Goal: Task Accomplishment & Management: Use online tool/utility

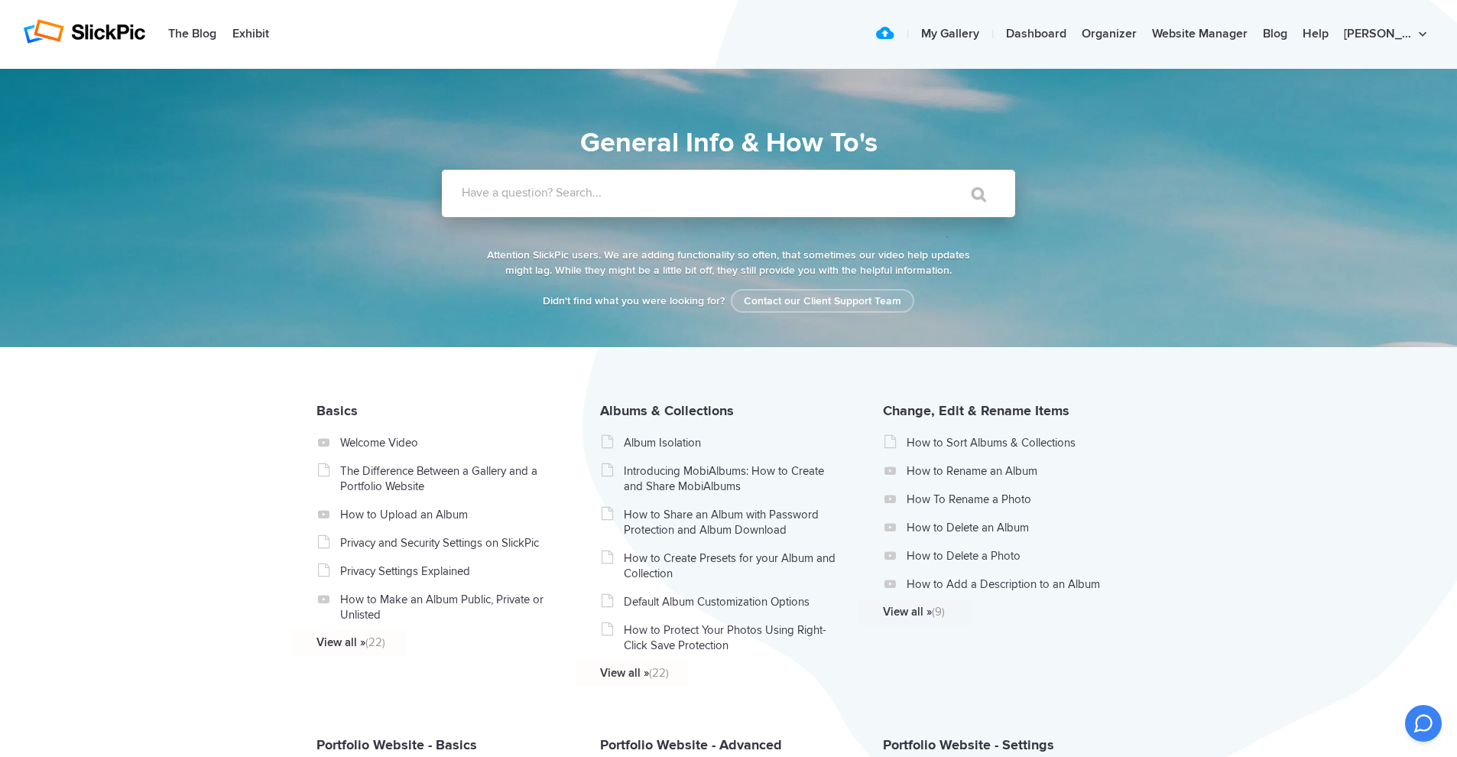
click at [584, 199] on label "Have a question? Search..." at bounding box center [748, 192] width 573 height 15
click at [584, 199] on input "Have a question? Search..." at bounding box center [697, 193] width 511 height 47
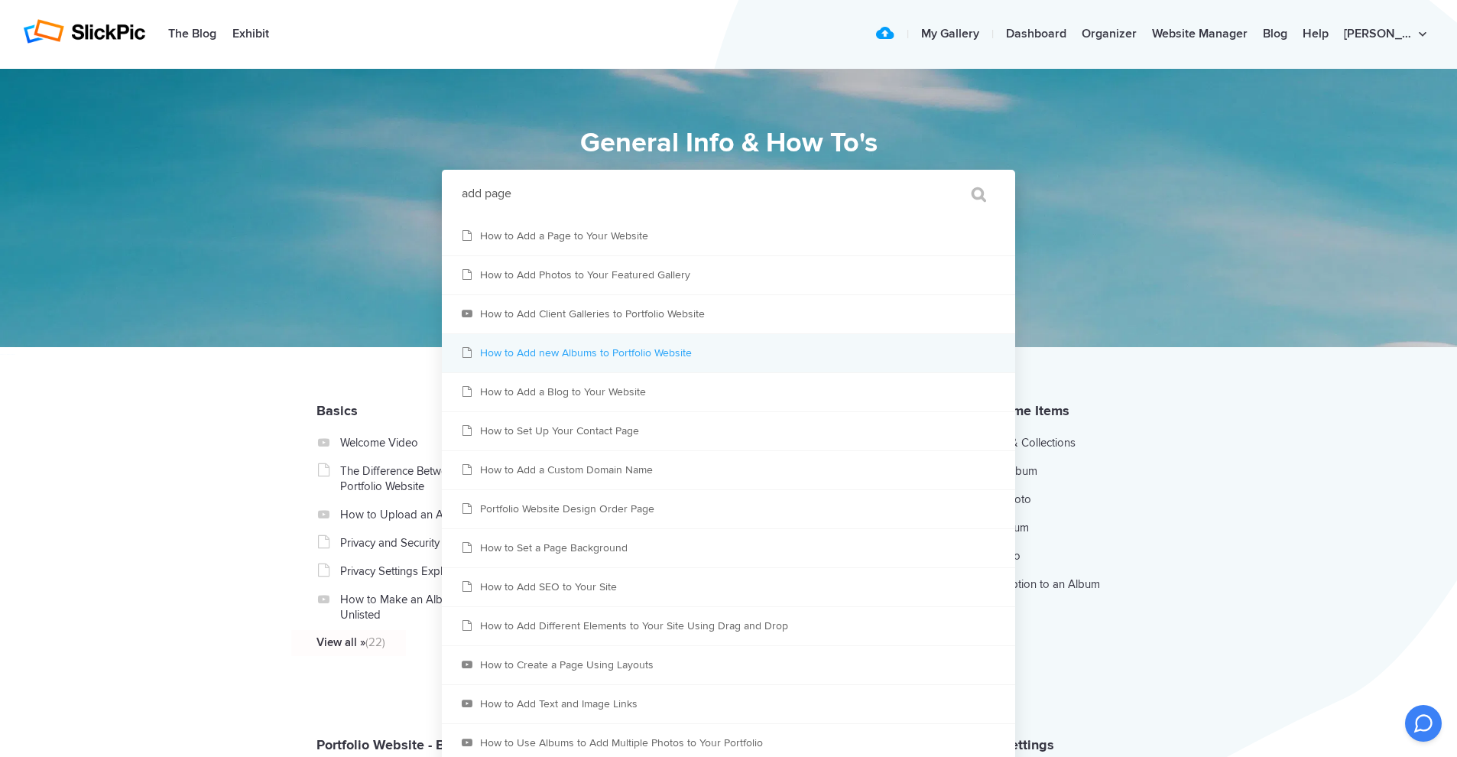
type input "add page"
click at [718, 354] on link "How to Add new Albums to Portfolio Website" at bounding box center [728, 353] width 573 height 38
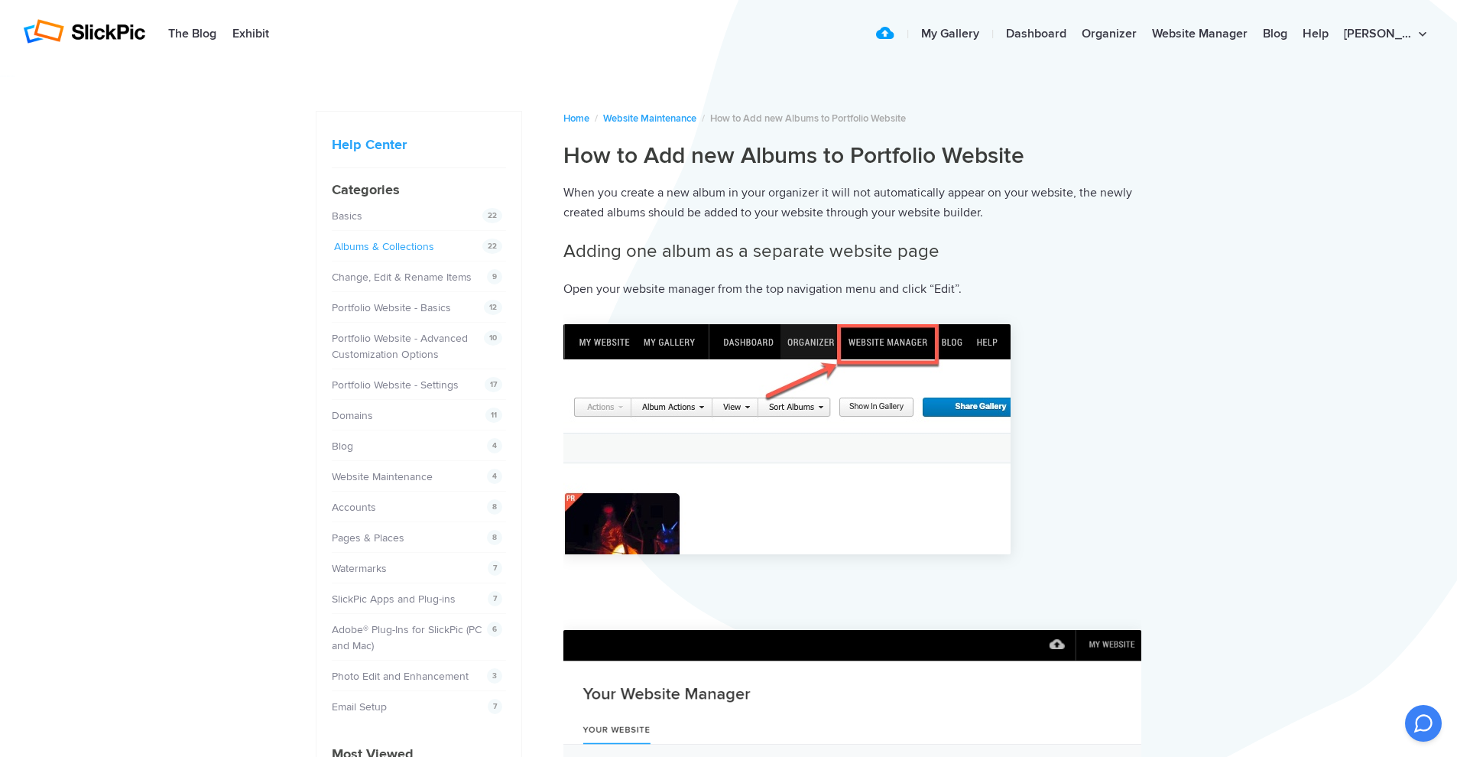
click at [387, 245] on link "Albums & Collections" at bounding box center [384, 246] width 100 height 13
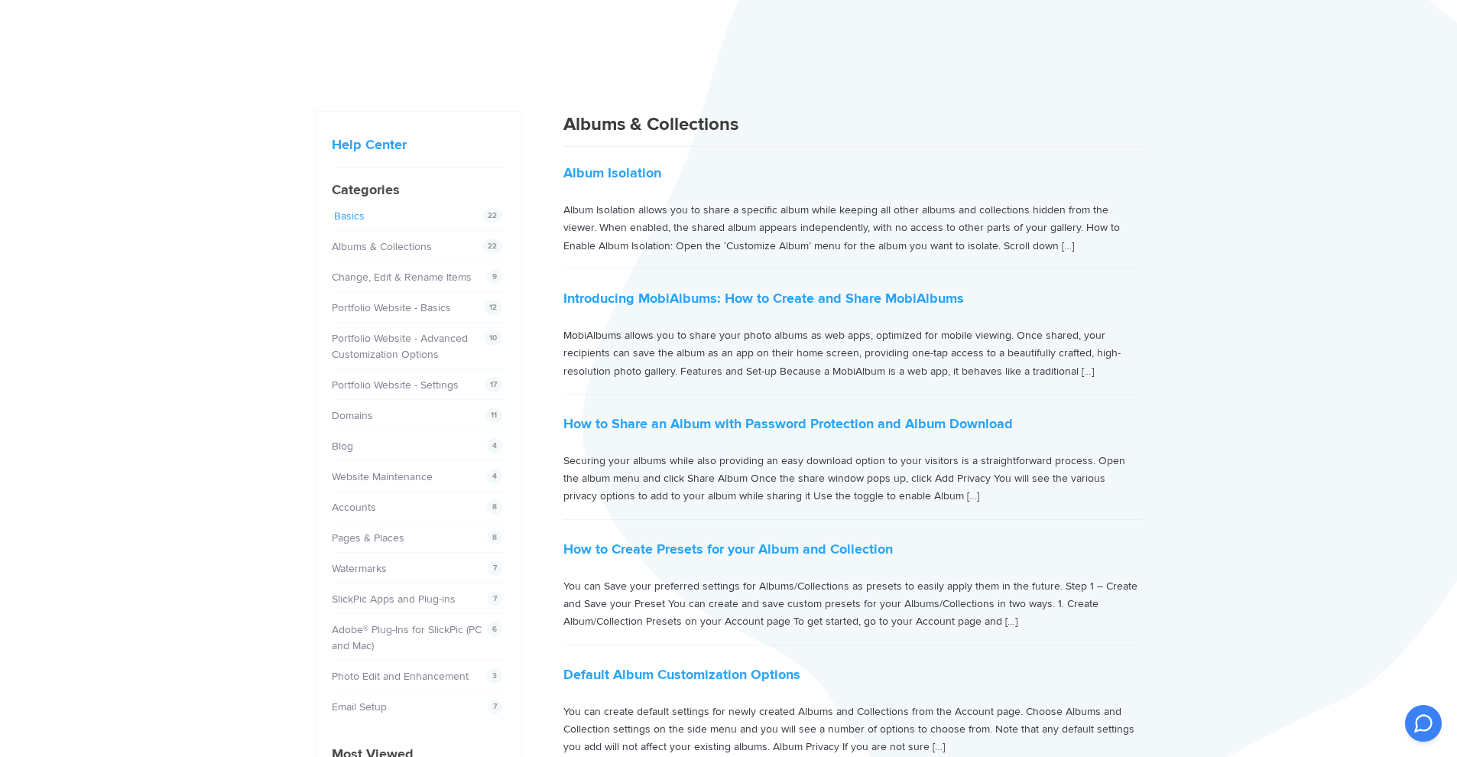
click at [350, 213] on link "Basics" at bounding box center [349, 215] width 31 height 13
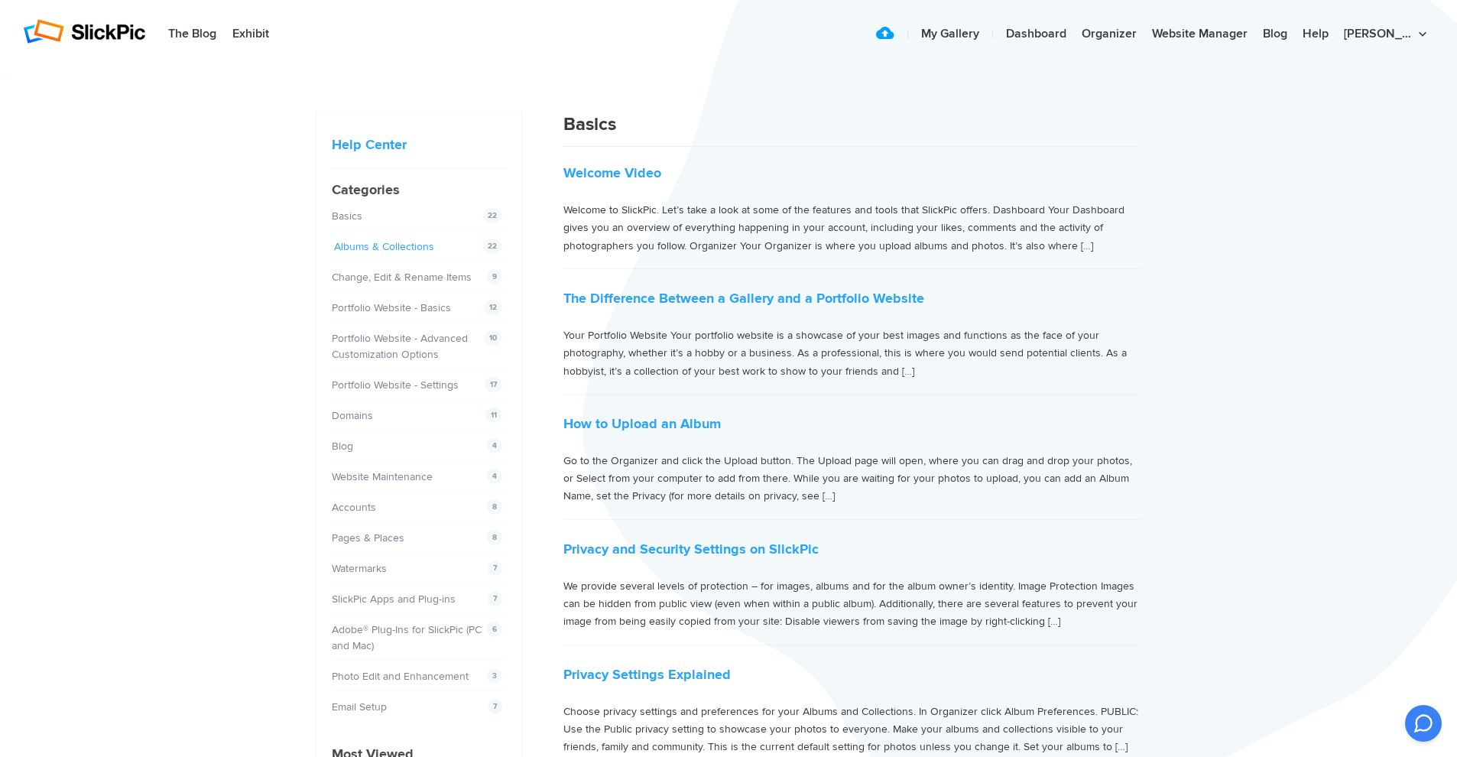
click at [372, 241] on link "Albums & Collections" at bounding box center [384, 246] width 100 height 13
click at [389, 310] on link "Portfolio Website - Basics" at bounding box center [393, 307] width 119 height 13
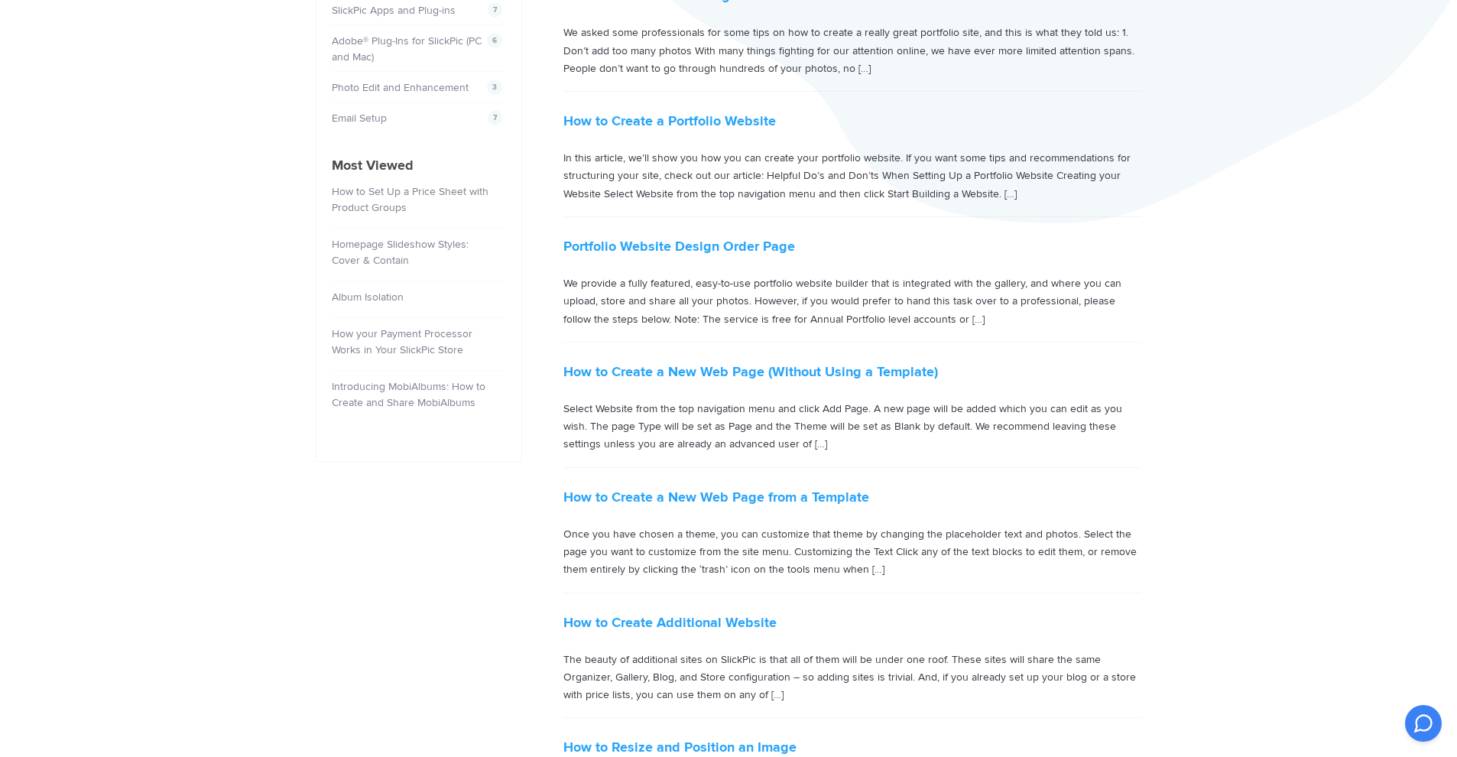
scroll to position [579, 0]
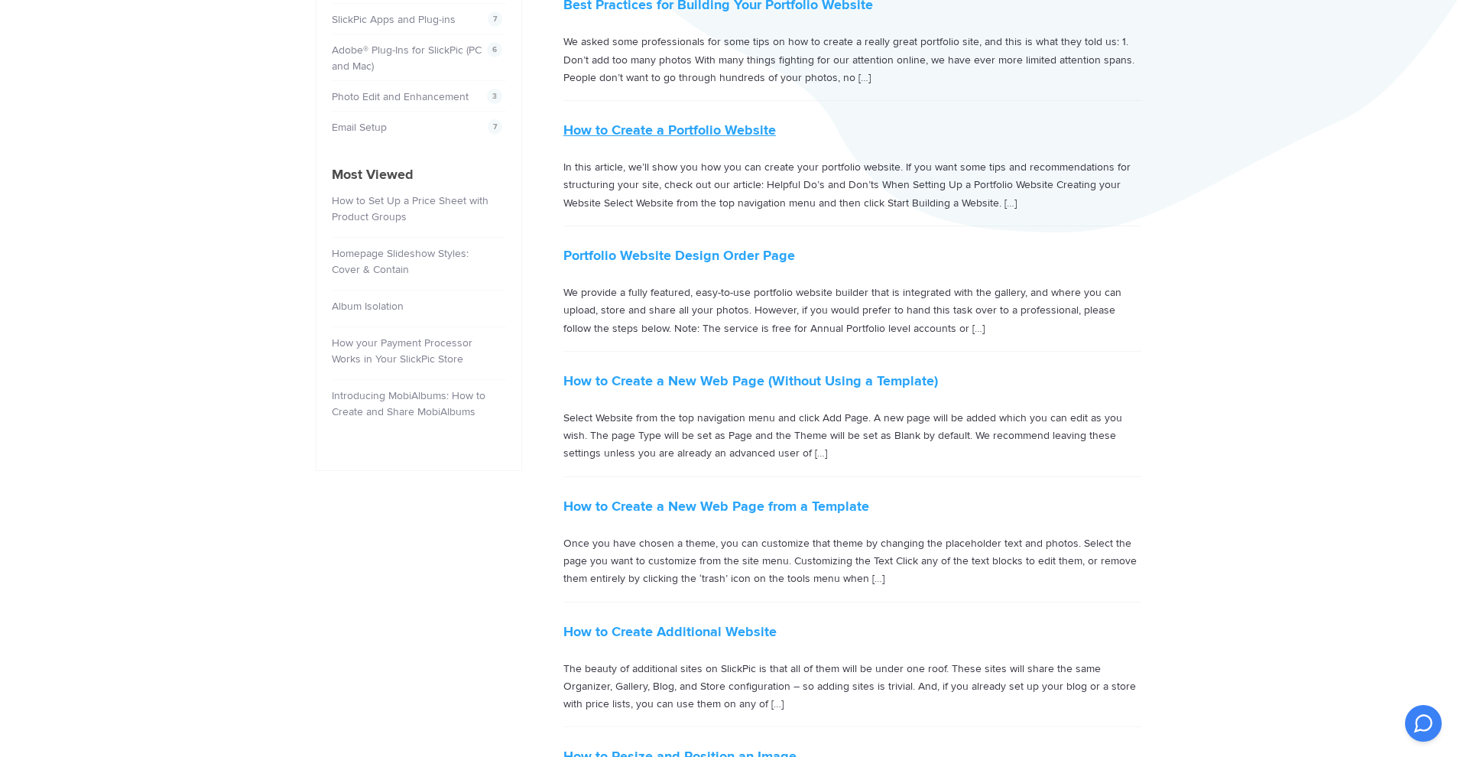
click at [729, 130] on link "How to Create a Portfolio Website" at bounding box center [669, 130] width 213 height 17
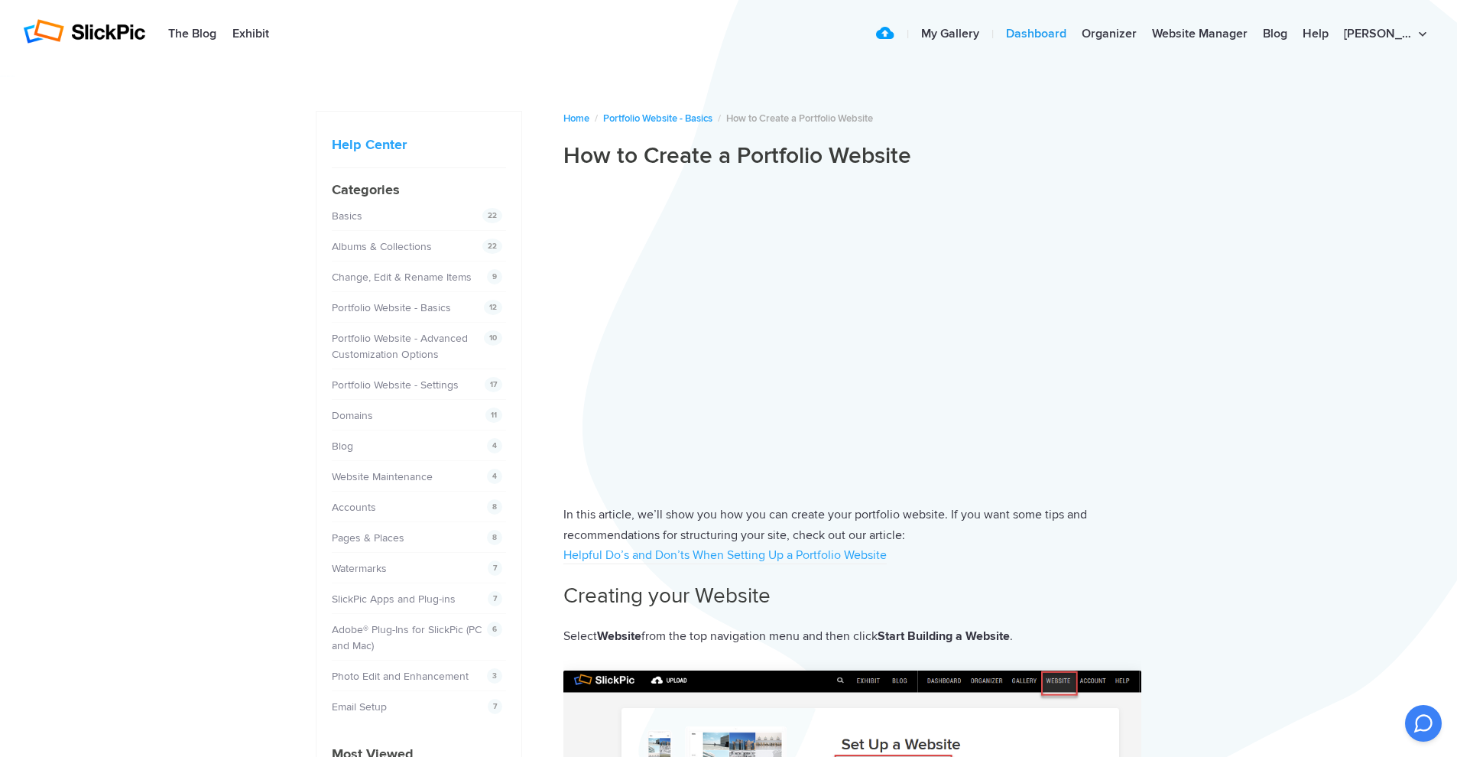
click at [1074, 29] on link "Dashboard" at bounding box center [1036, 34] width 76 height 31
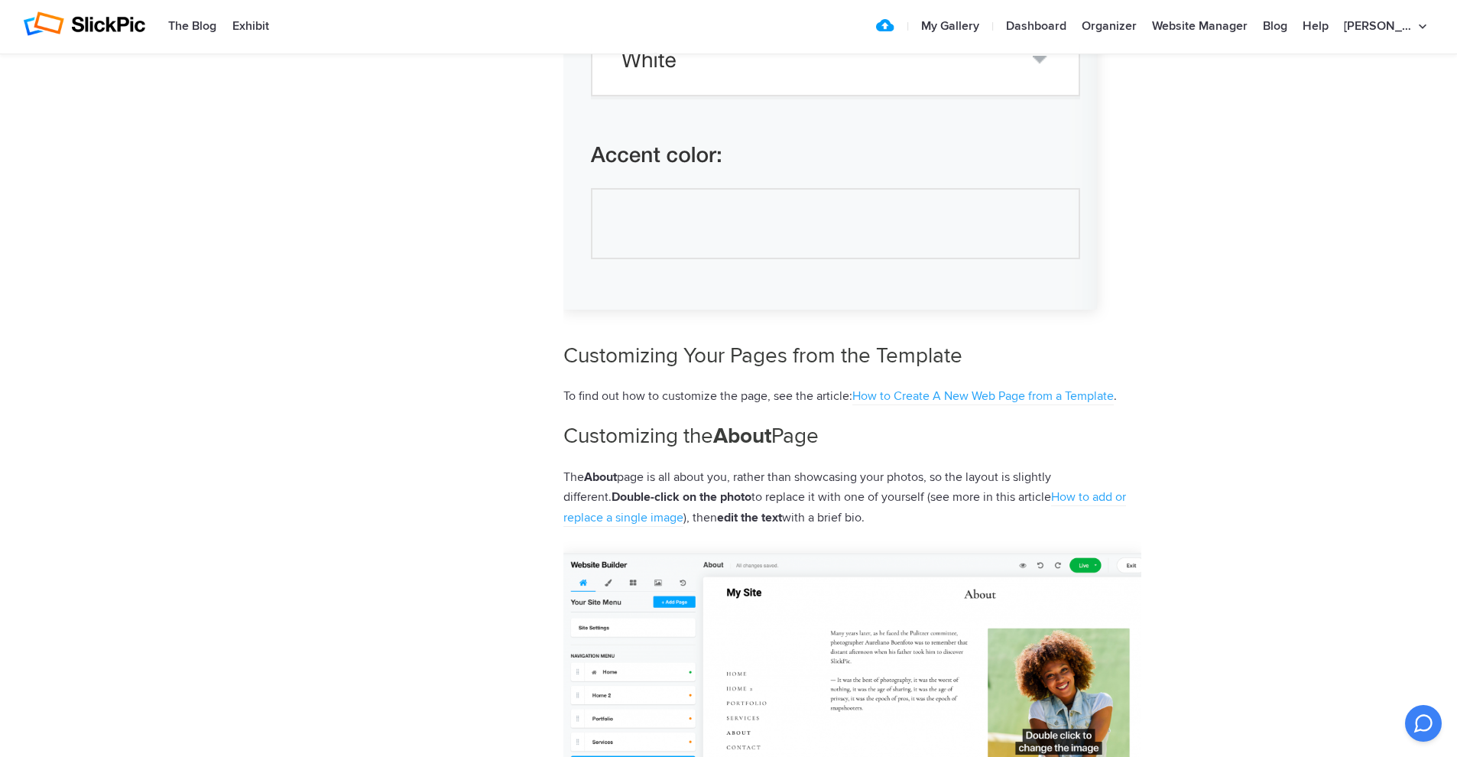
scroll to position [3298, 0]
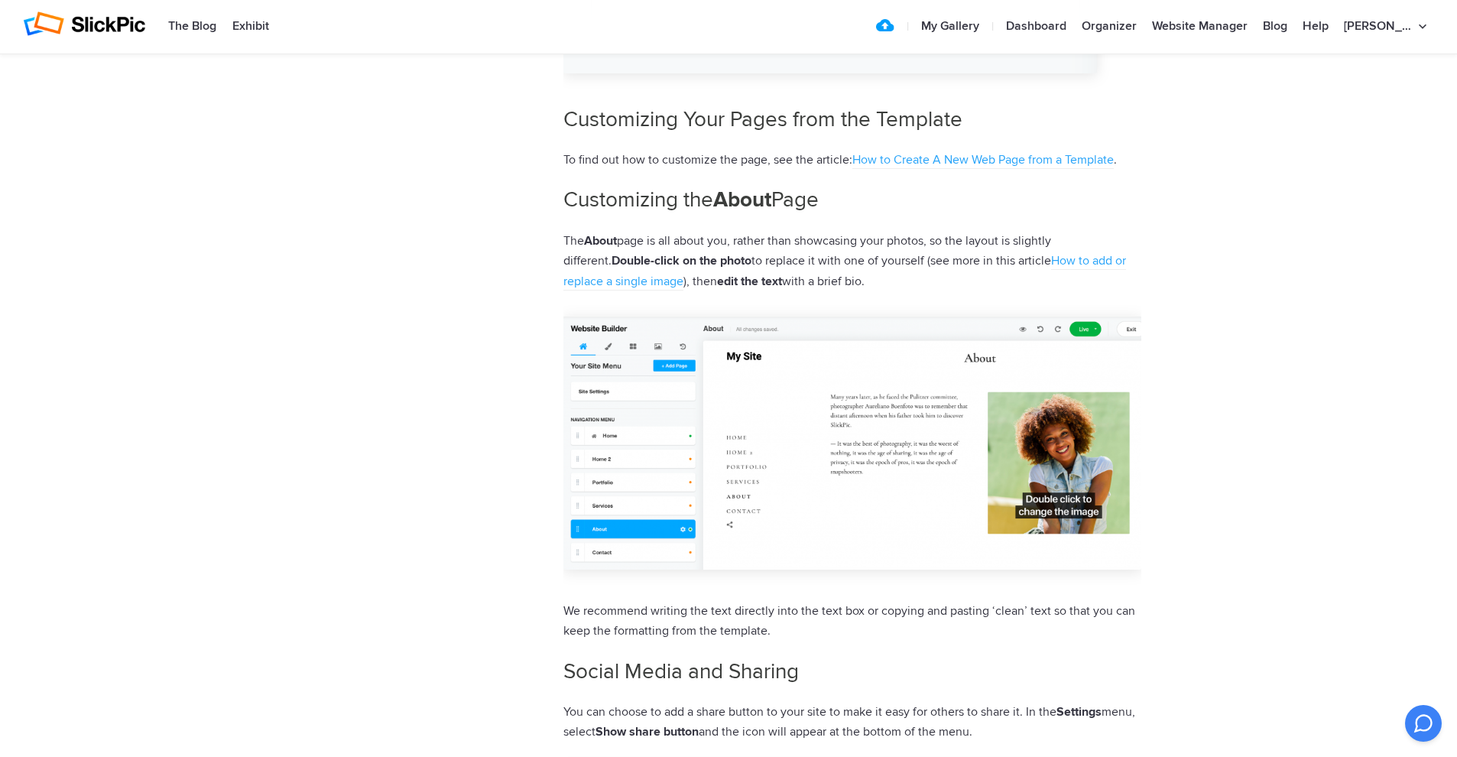
drag, startPoint x: 1456, startPoint y: 368, endPoint x: 1449, endPoint y: 306, distance: 63.0
click at [1454, 278] on div "Help Center Oriane Baldassarre Photographie Home / Portfolio Website - Basics /…" at bounding box center [728, 253] width 1457 height 6965
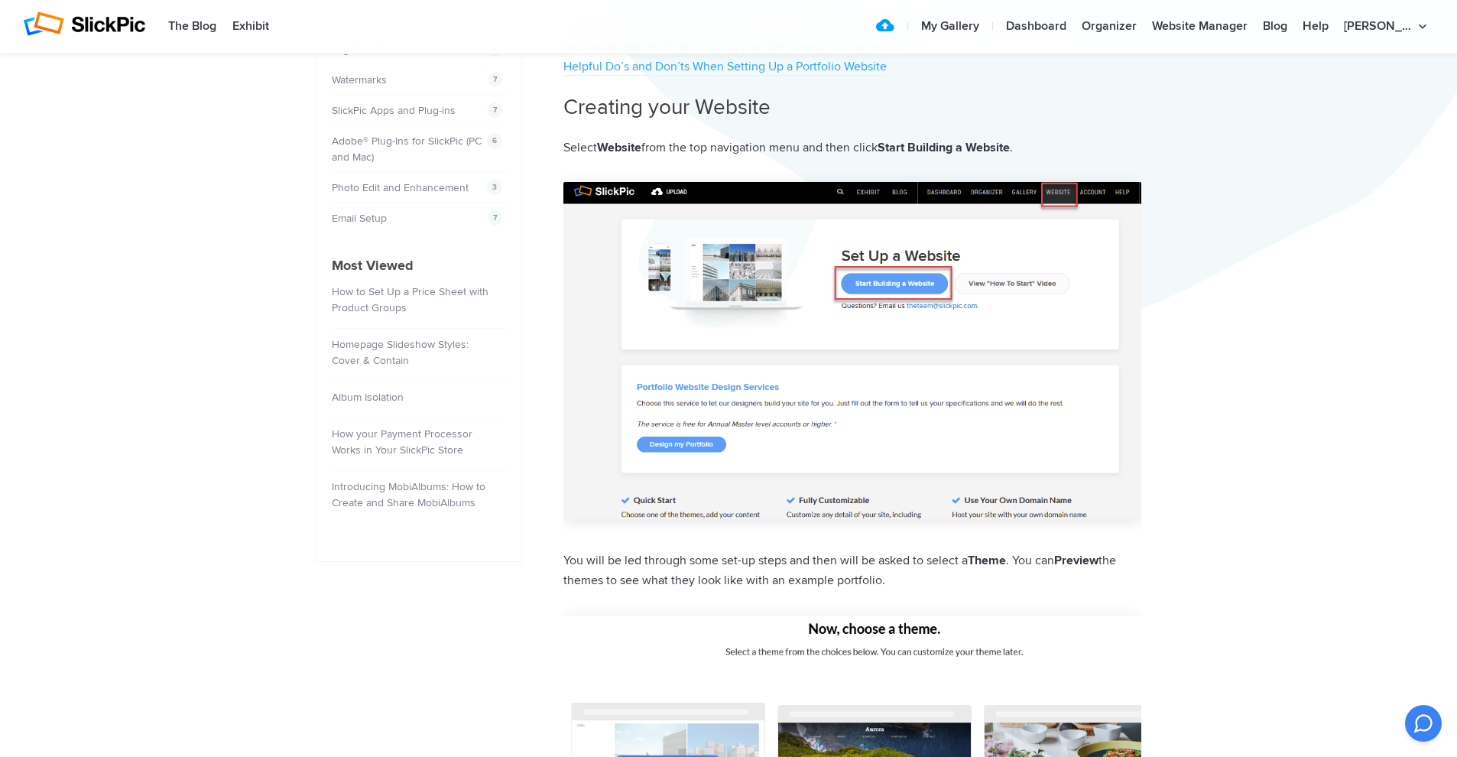
scroll to position [0, 0]
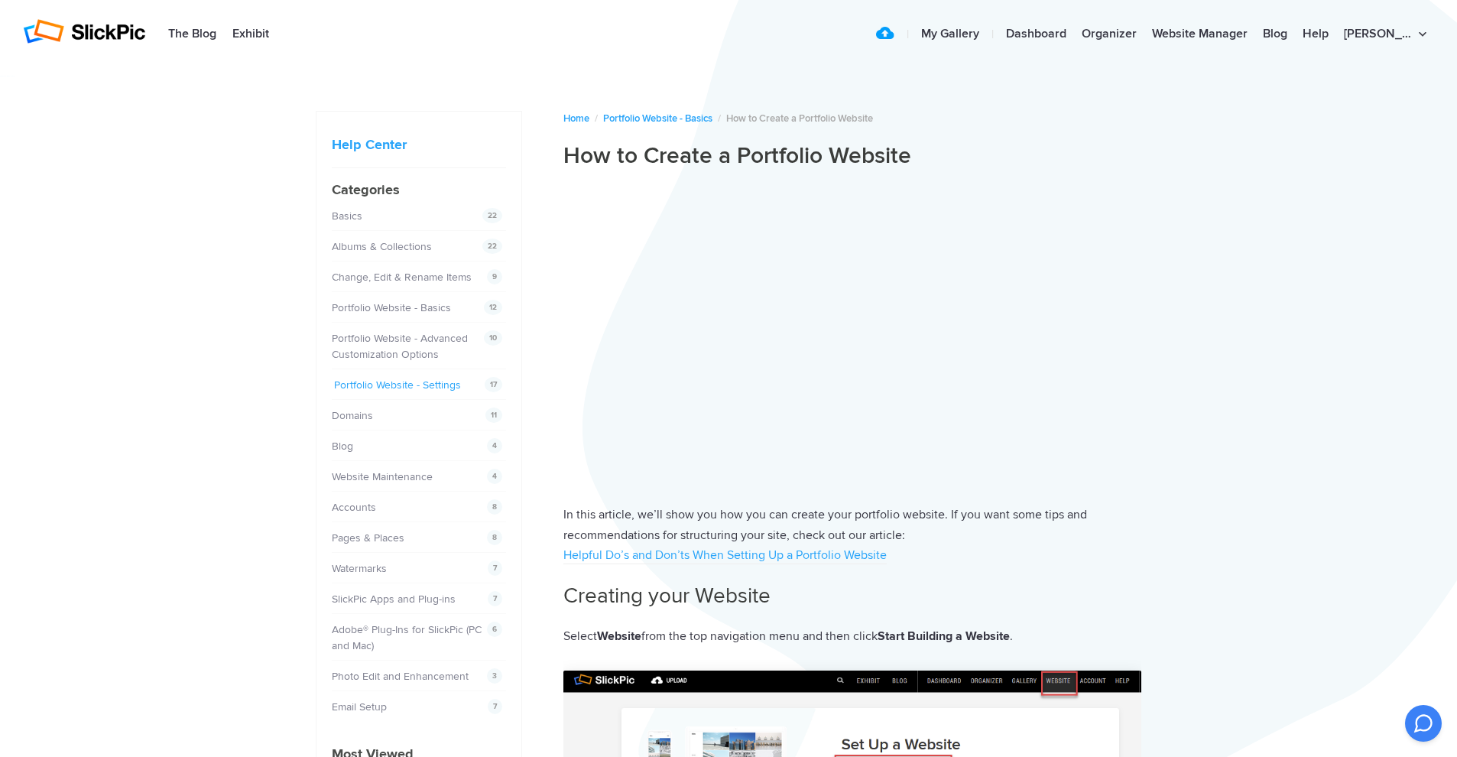
click at [423, 381] on link "Portfolio Website - Settings" at bounding box center [397, 384] width 127 height 13
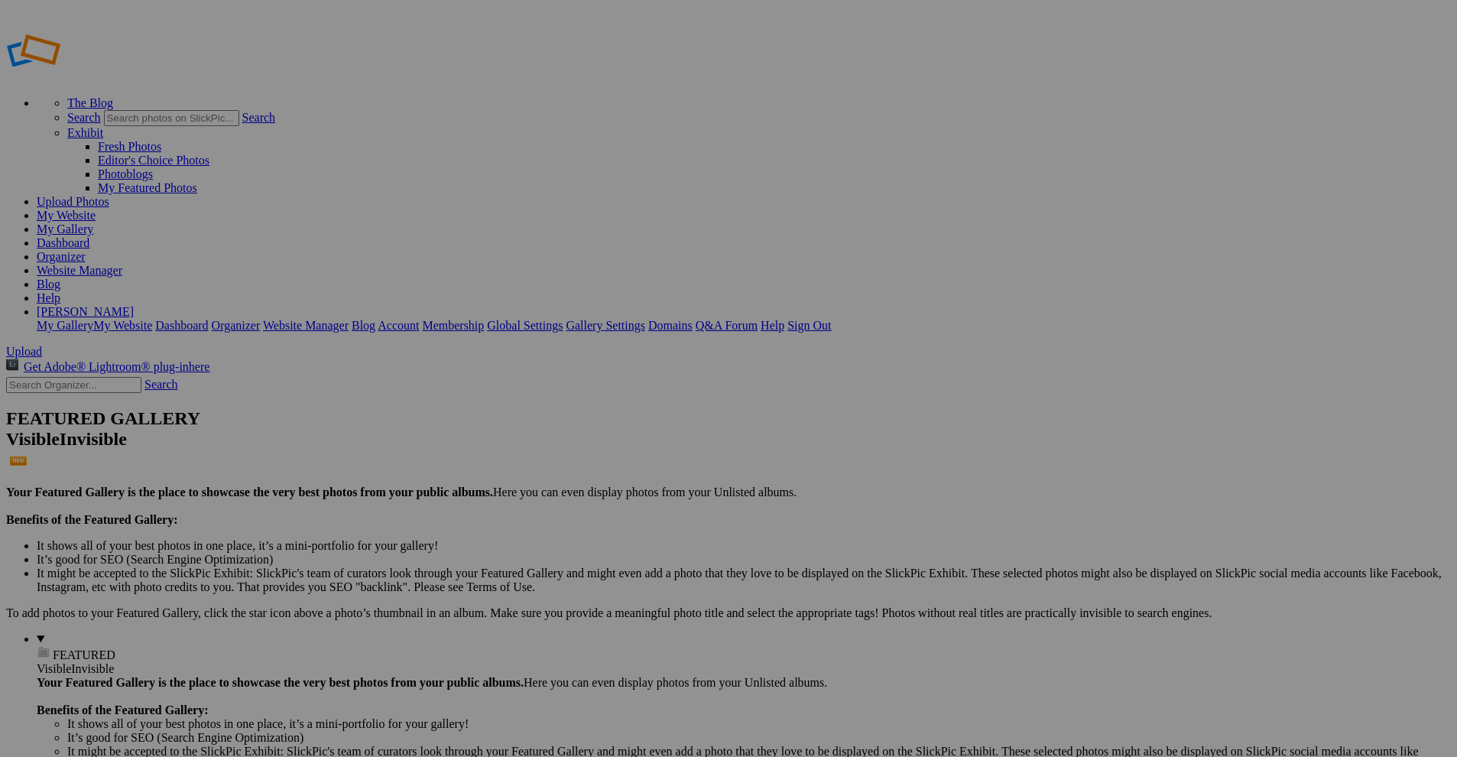
type input "Concert"
click at [687, 429] on div "Select album..." at bounding box center [606, 436] width 161 height 14
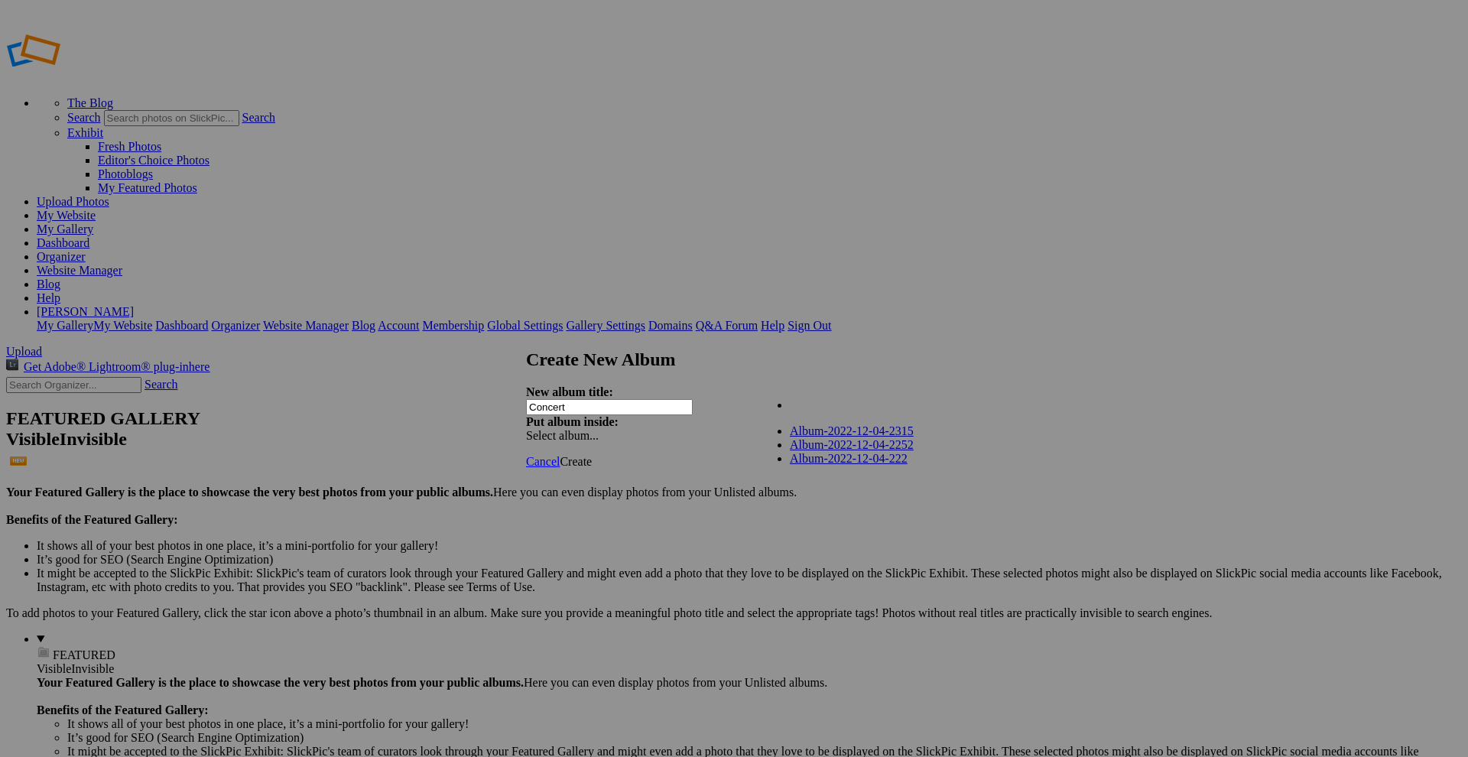
click at [813, 385] on div "New album title: Concert Put album inside: Select album..." at bounding box center [728, 413] width 405 height 57
click at [687, 429] on div "Select album..." at bounding box center [606, 436] width 161 height 14
click at [671, 455] on div "Cancel Create" at bounding box center [728, 462] width 405 height 14
click at [592, 455] on span "Create" at bounding box center [576, 461] width 32 height 13
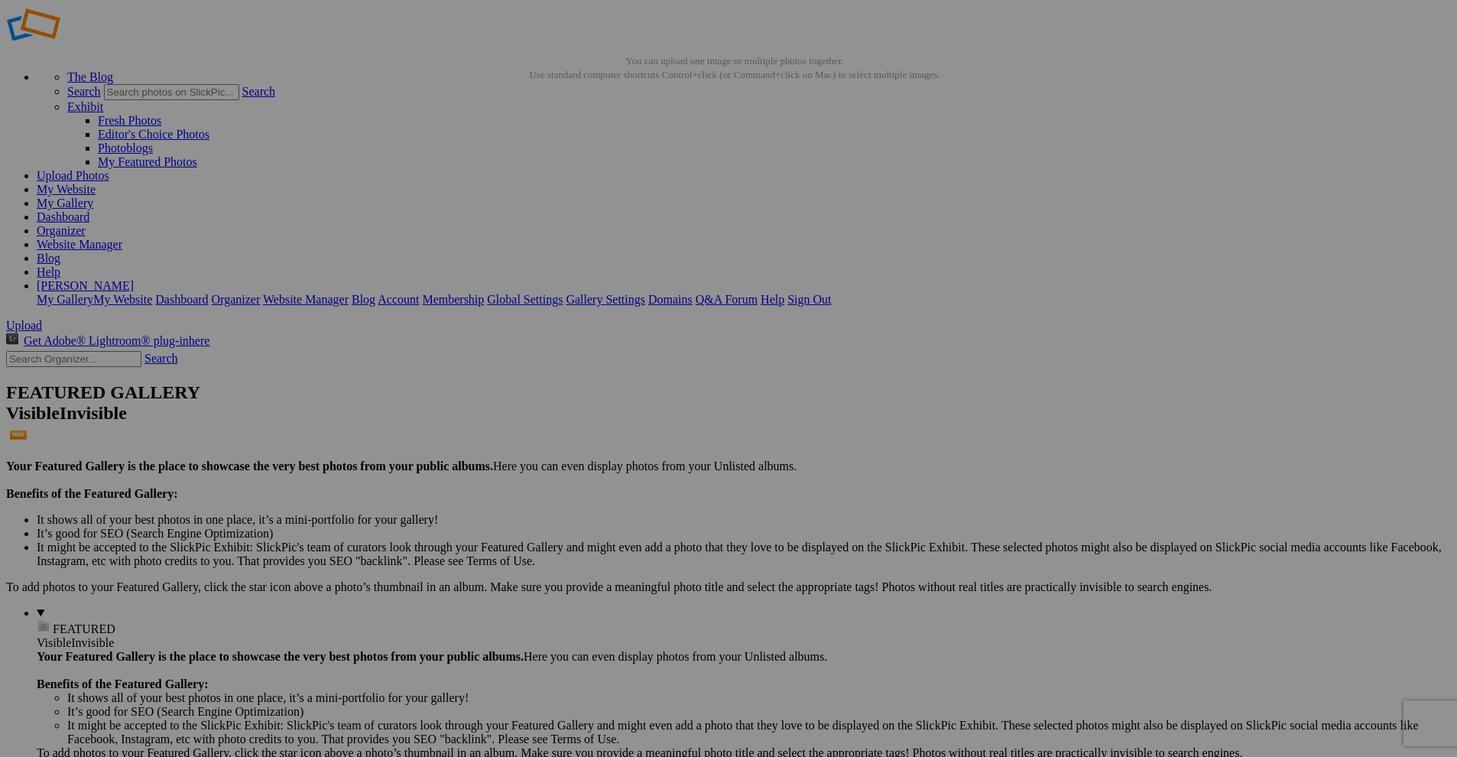
scroll to position [6, 0]
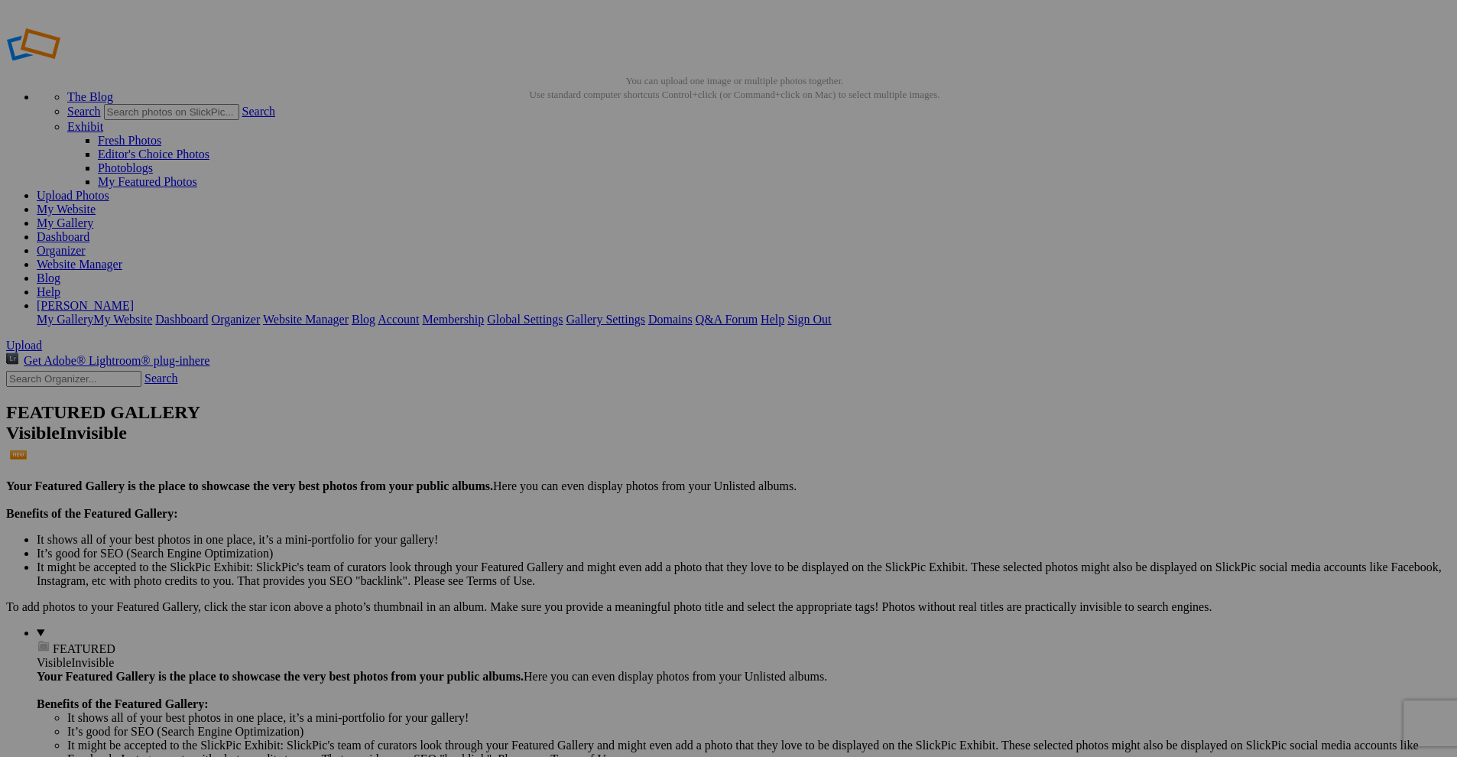
click at [122, 258] on link "Website Manager" at bounding box center [80, 264] width 86 height 13
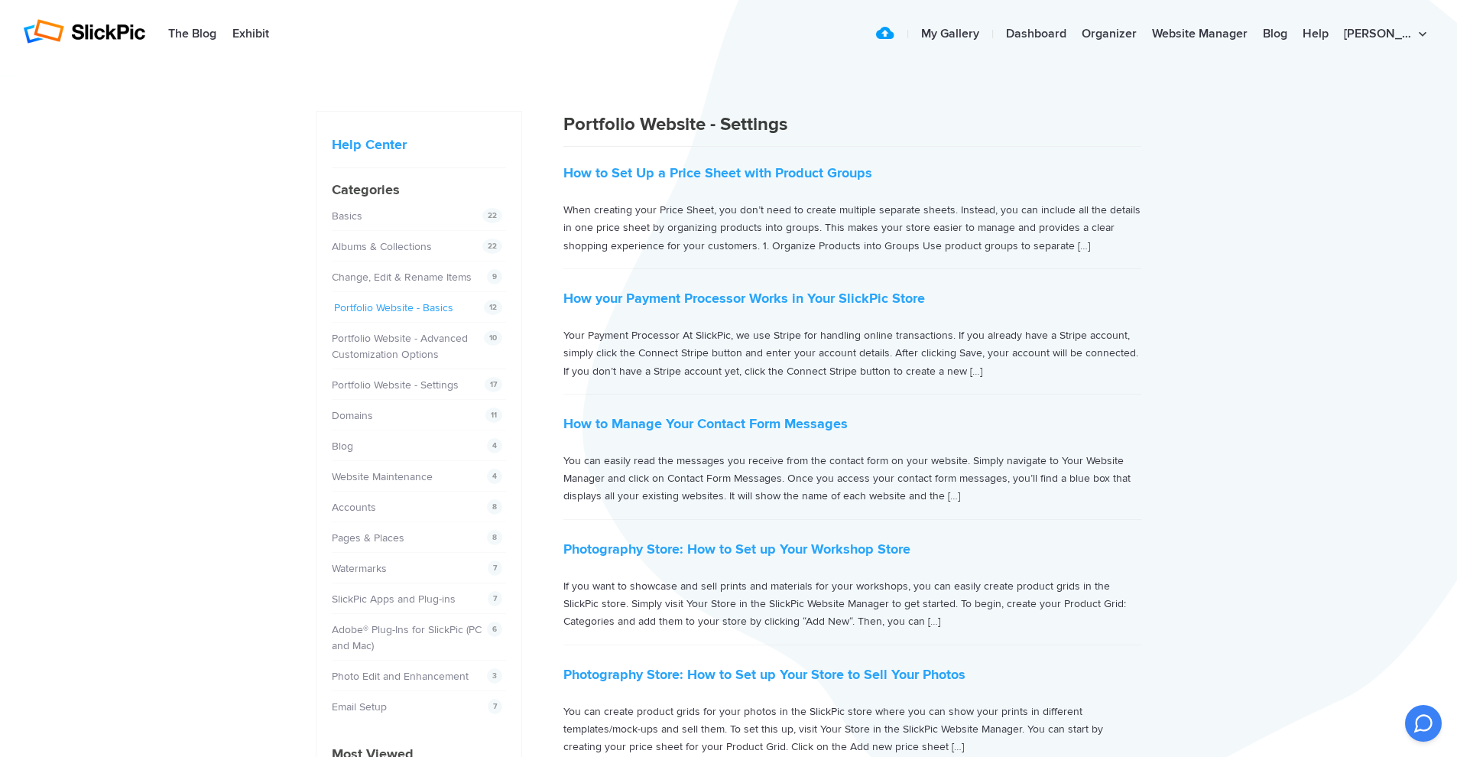
click at [410, 305] on link "Portfolio Website - Basics" at bounding box center [393, 307] width 119 height 13
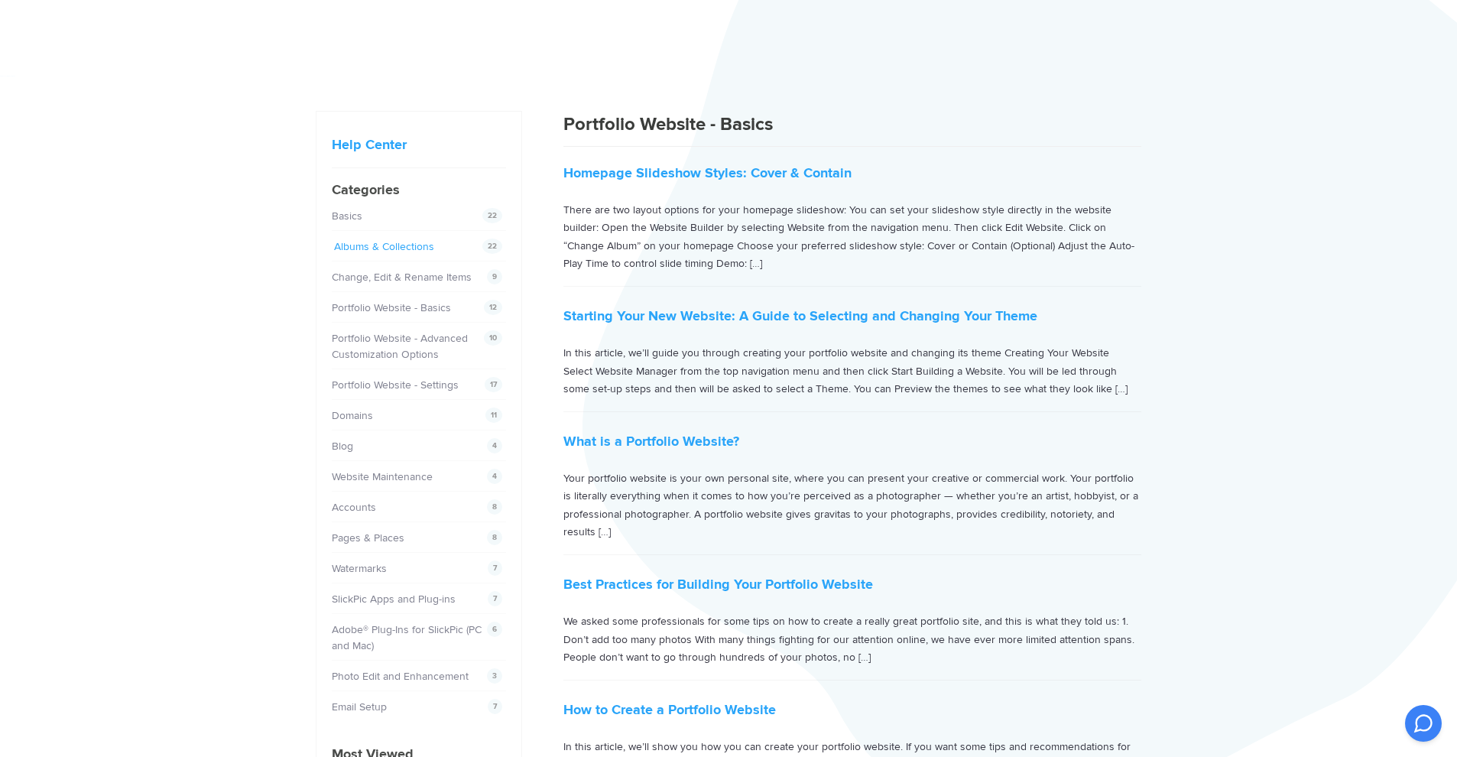
click at [376, 245] on link "Albums & Collections" at bounding box center [384, 246] width 100 height 13
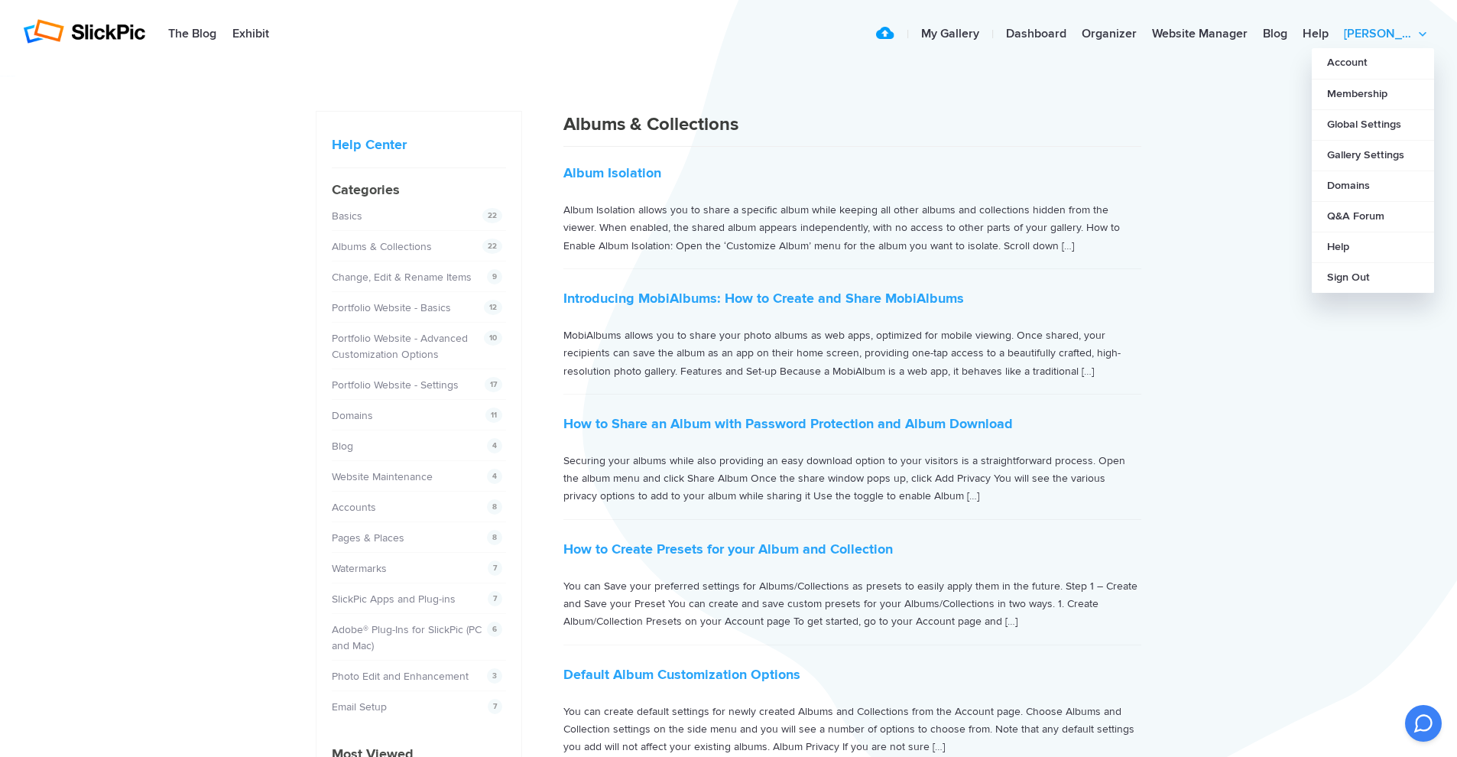
click at [1400, 36] on link "[PERSON_NAME]" at bounding box center [1385, 34] width 98 height 31
